Goal: Task Accomplishment & Management: Manage account settings

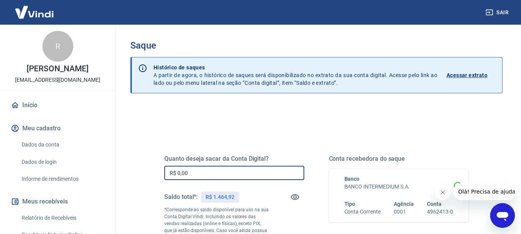
click at [202, 173] on input "R$ 0,00" at bounding box center [234, 173] width 140 height 14
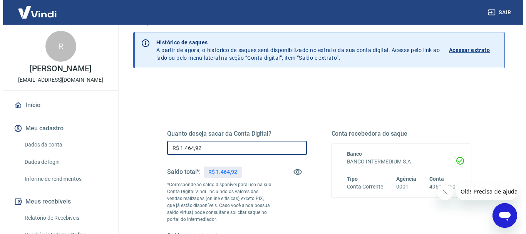
scroll to position [116, 0]
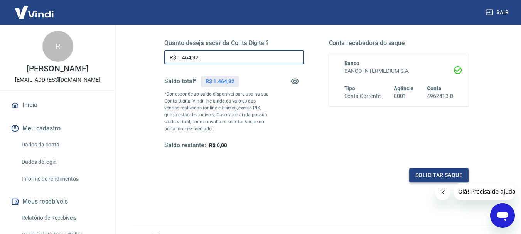
type input "R$ 1.464,92"
click at [429, 176] on button "Solicitar saque" at bounding box center [438, 175] width 59 height 14
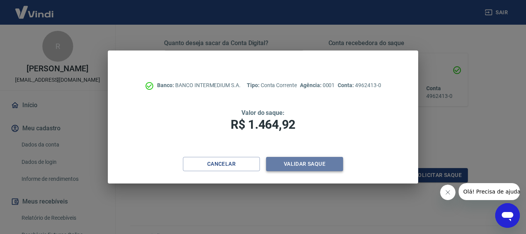
click at [311, 166] on button "Validar saque" at bounding box center [304, 164] width 77 height 14
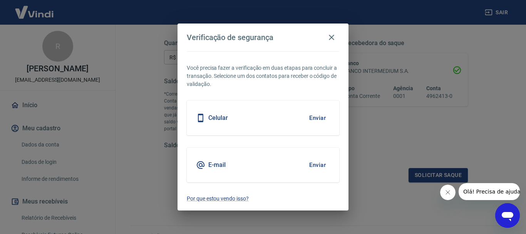
click at [310, 114] on button "Enviar" at bounding box center [317, 118] width 25 height 16
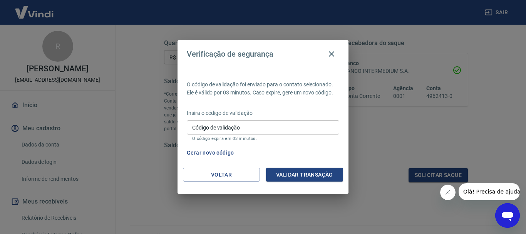
click at [221, 151] on button "Gerar novo código" at bounding box center [211, 153] width 54 height 14
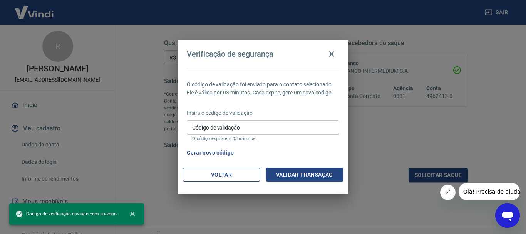
click at [215, 171] on button "Voltar" at bounding box center [221, 175] width 77 height 14
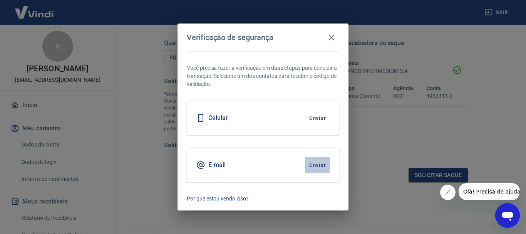
click at [324, 167] on button "Enviar" at bounding box center [317, 165] width 25 height 16
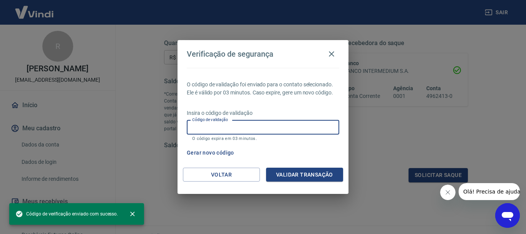
click at [234, 129] on input "Código de validação" at bounding box center [263, 127] width 153 height 14
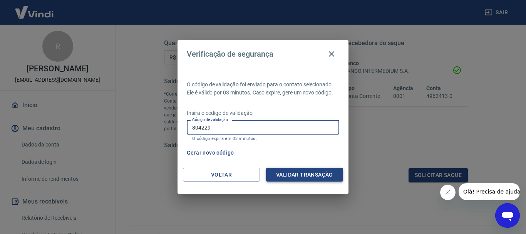
type input "804229"
click at [304, 175] on button "Validar transação" at bounding box center [304, 175] width 77 height 14
